Goal: Task Accomplishment & Management: Use online tool/utility

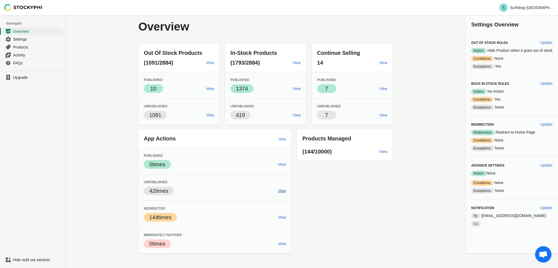
click at [281, 189] on span "View" at bounding box center [282, 191] width 8 height 4
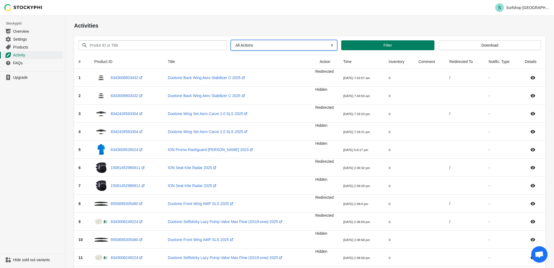
click at [283, 42] on select "All Actions Hide Products Show Products Redirect Products Send Notification" at bounding box center [284, 45] width 106 height 10
select select "redirect_product"
click at [231, 40] on select "All Actions Hide Products Show Products Redirect Products Send Notification" at bounding box center [284, 45] width 106 height 10
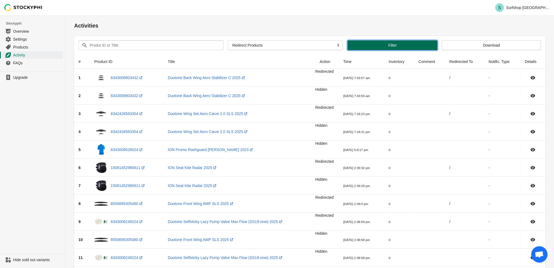
click at [396, 41] on button "Filter" at bounding box center [392, 45] width 90 height 10
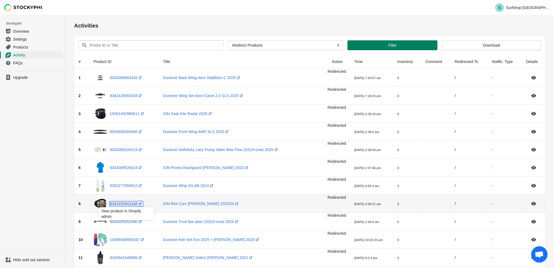
click at [126, 203] on link "8342430941448 (opens a new window)" at bounding box center [126, 203] width 33 height 4
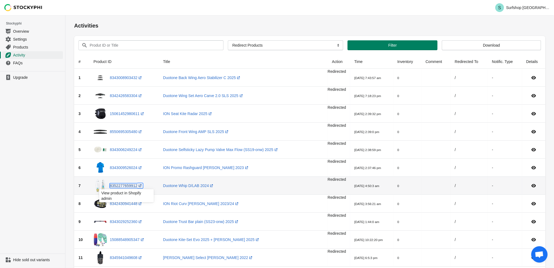
click at [122, 187] on link "8352277659912 (opens a new window)" at bounding box center [126, 185] width 33 height 4
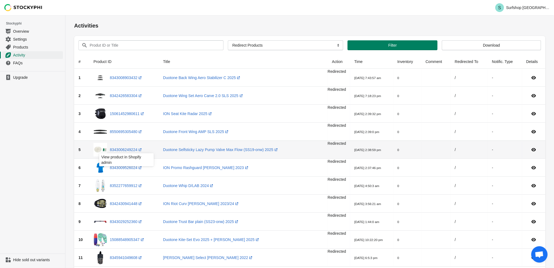
click at [123, 168] on div "View product in Shopify admin" at bounding box center [126, 161] width 63 height 19
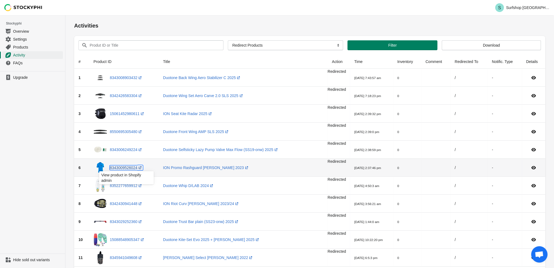
click at [124, 167] on link "8343009526024 (opens a new window)" at bounding box center [126, 167] width 33 height 4
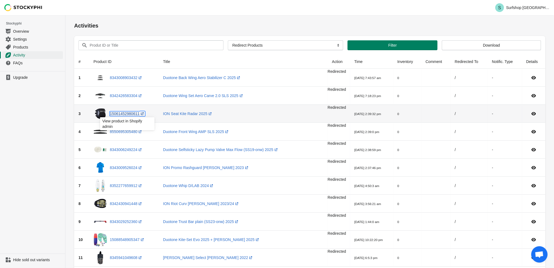
click at [127, 112] on link "15061452980611 (opens a new window)" at bounding box center [127, 113] width 35 height 4
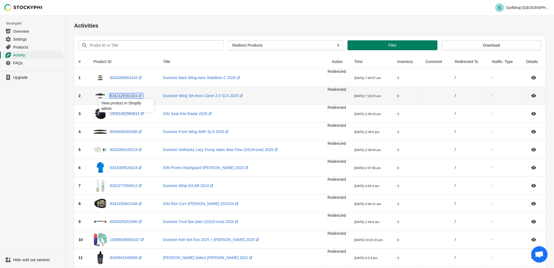
click at [124, 96] on link "8342426583304 (opens a new window)" at bounding box center [126, 95] width 33 height 4
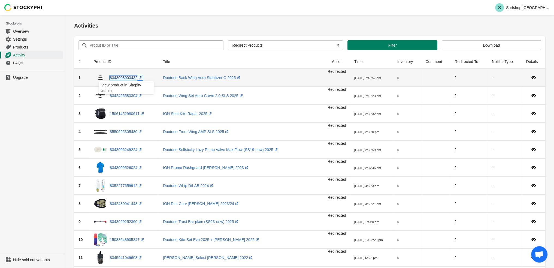
click at [120, 77] on link "8343008903432 (opens a new window)" at bounding box center [126, 77] width 33 height 4
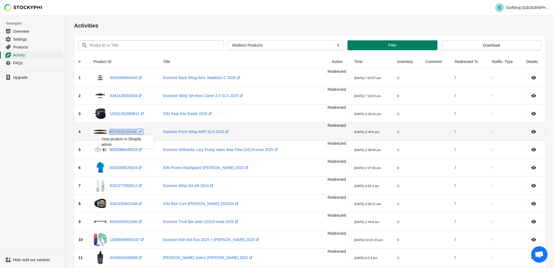
click at [123, 130] on link "8550695305480 (opens a new window)" at bounding box center [126, 131] width 33 height 4
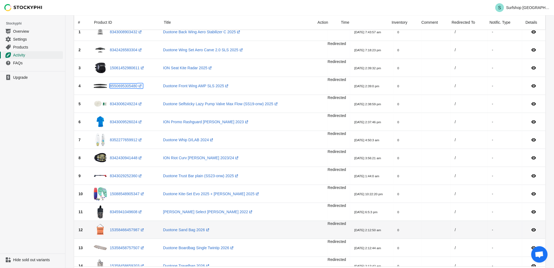
scroll to position [54, 0]
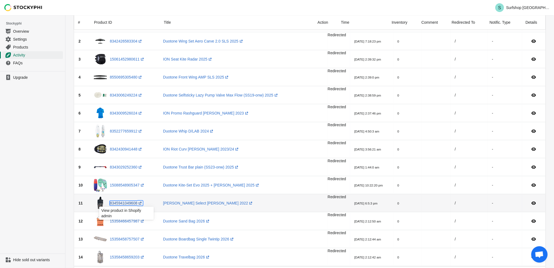
click at [122, 201] on link "8345941049608 (opens a new window)" at bounding box center [126, 203] width 33 height 4
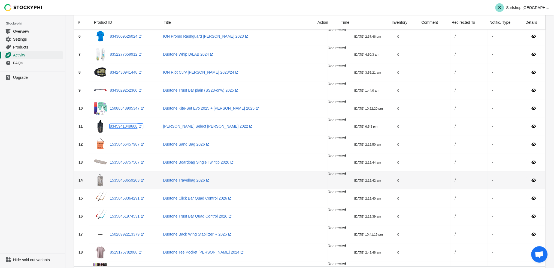
scroll to position [163, 0]
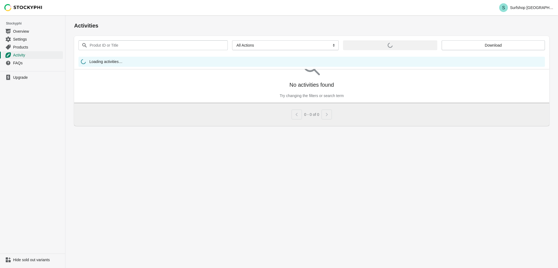
select select "redirect_product"
select select
